Goal: Information Seeking & Learning: Learn about a topic

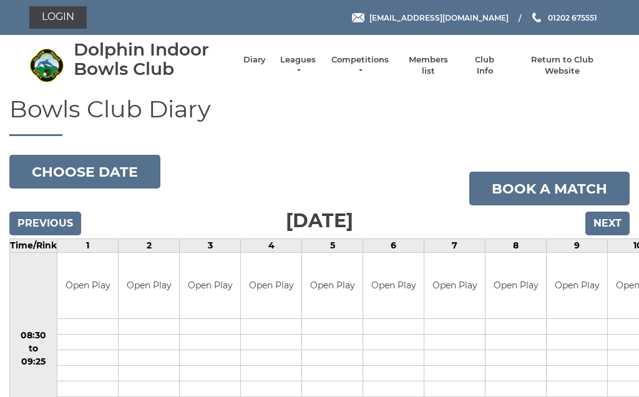
click at [120, 173] on button "Choose date" at bounding box center [84, 172] width 151 height 34
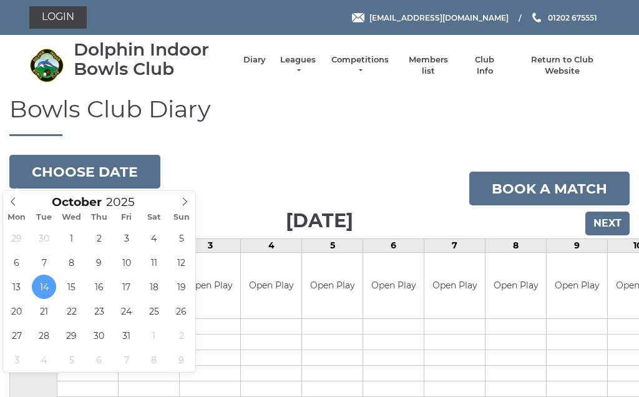
type input "2025-10-15"
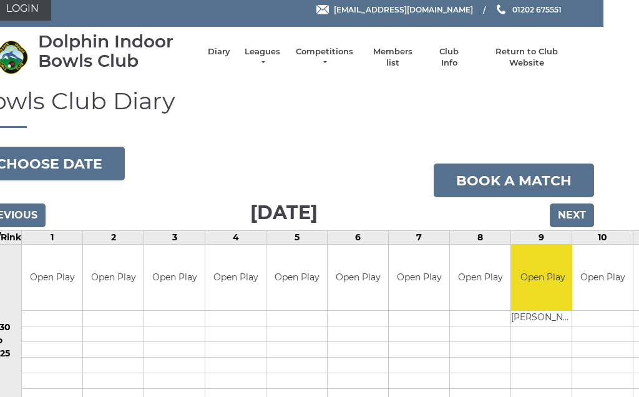
scroll to position [0, 36]
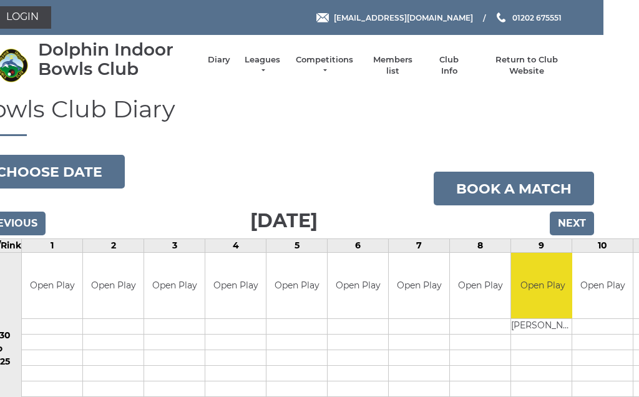
click at [262, 66] on link "Leagues" at bounding box center [262, 65] width 39 height 22
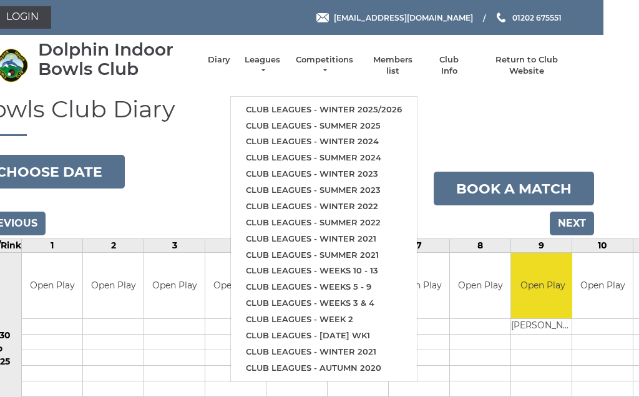
click at [383, 104] on link "Club leagues - Winter 2025/2026" at bounding box center [324, 110] width 186 height 16
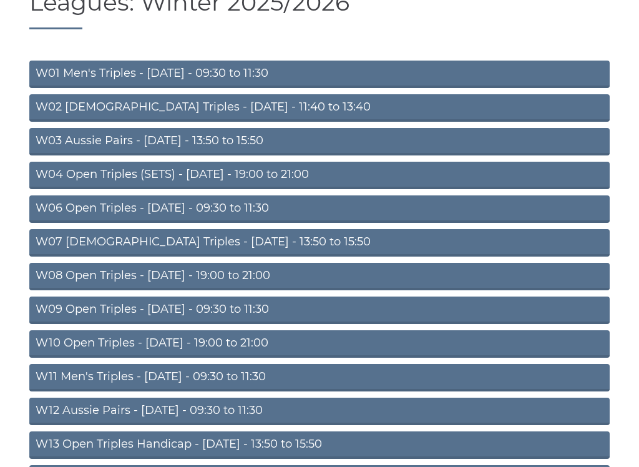
scroll to position [107, 0]
click at [206, 309] on link "W09 Open Triples - Wednesday - 09:30 to 11:30" at bounding box center [319, 310] width 581 height 27
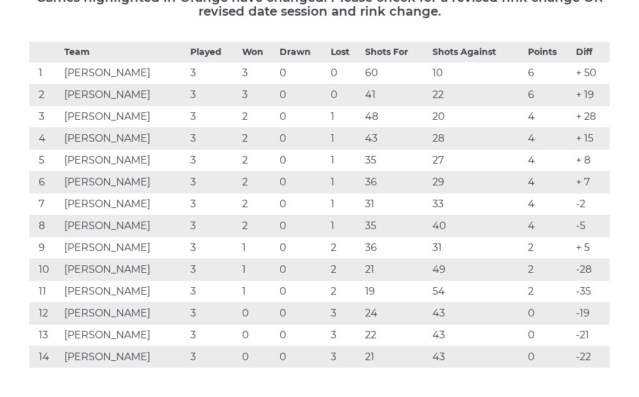
scroll to position [235, 0]
